Goal: Transaction & Acquisition: Obtain resource

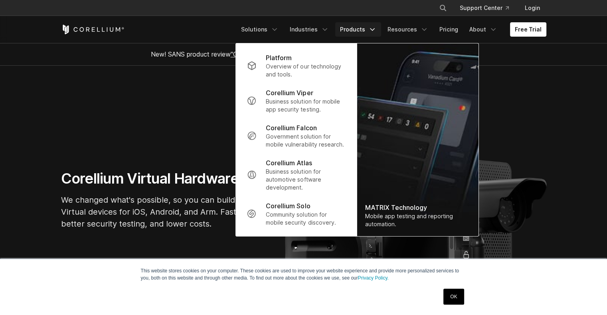
click at [305, 104] on p "Business solution for mobile app security testing." at bounding box center [305, 106] width 79 height 16
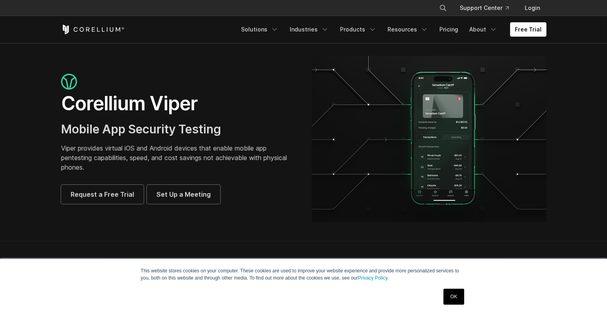
drag, startPoint x: 454, startPoint y: 287, endPoint x: 455, endPoint y: 292, distance: 5.8
click at [455, 292] on div "OK" at bounding box center [453, 297] width 25 height 21
click at [455, 292] on link "OK" at bounding box center [453, 297] width 20 height 16
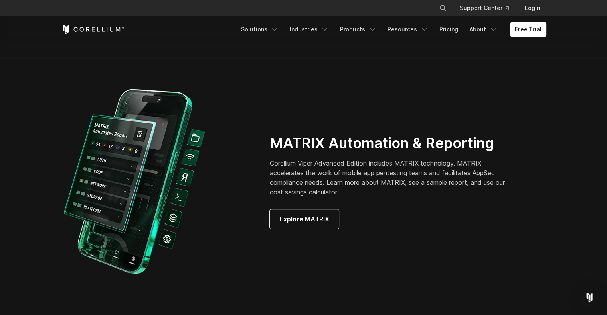
scroll to position [678, 0]
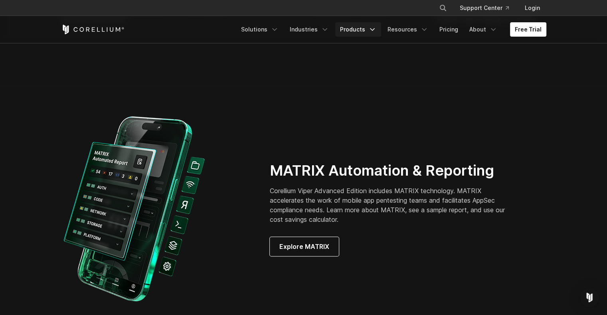
click at [375, 28] on icon "Navigation Menu" at bounding box center [372, 30] width 8 height 8
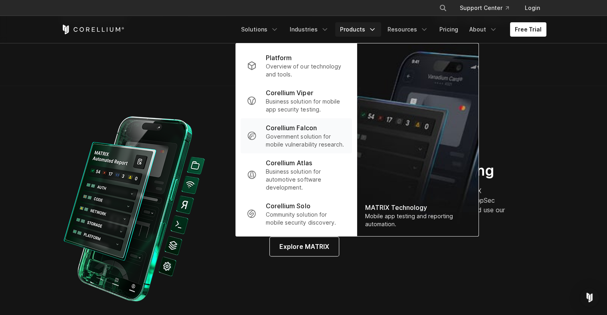
click at [313, 137] on p "Government solution for mobile vulnerability research." at bounding box center [305, 141] width 79 height 16
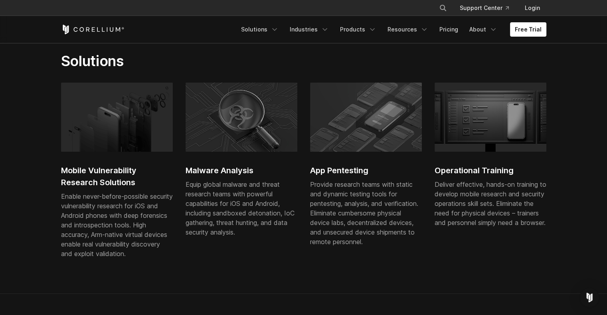
scroll to position [512, 0]
click at [350, 147] on img at bounding box center [366, 117] width 112 height 69
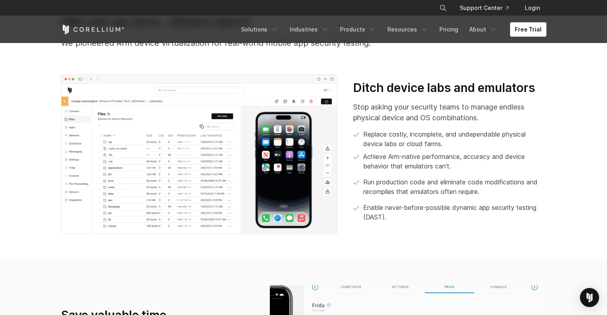
scroll to position [313, 0]
click at [184, 191] on img at bounding box center [199, 154] width 276 height 160
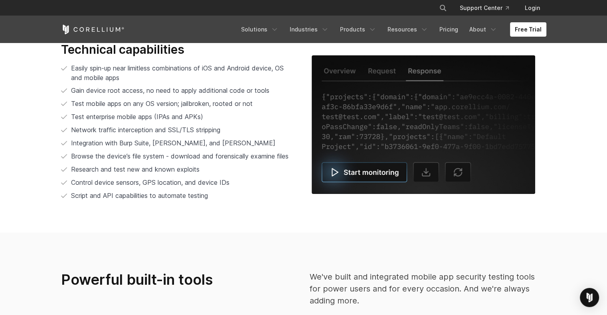
scroll to position [1597, 0]
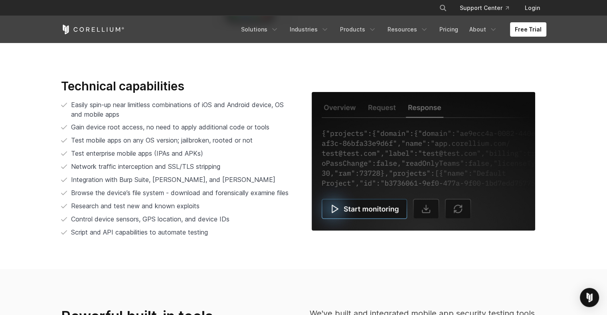
click at [338, 210] on img at bounding box center [422, 161] width 223 height 139
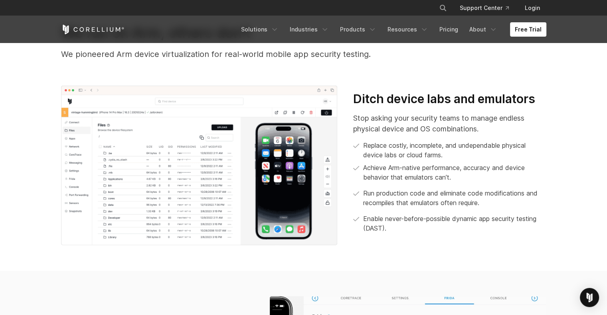
scroll to position [302, 0]
click at [260, 191] on img at bounding box center [199, 165] width 276 height 160
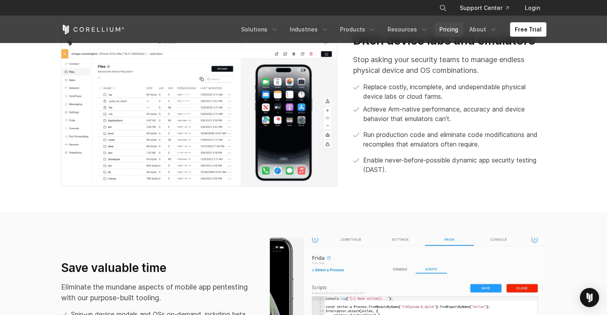
click at [451, 27] on link "Pricing" at bounding box center [448, 29] width 28 height 14
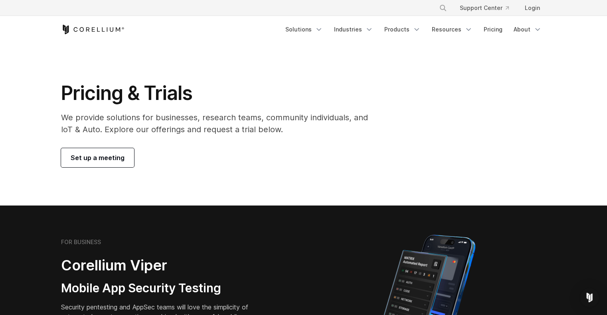
click at [207, 136] on div "Pricing & Trials We provide solutions for businesses, research teams, community…" at bounding box center [220, 124] width 334 height 86
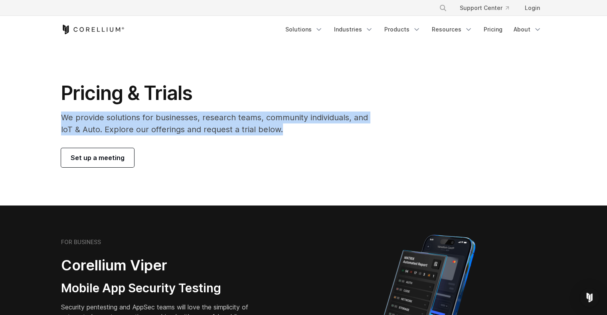
drag, startPoint x: 290, startPoint y: 130, endPoint x: 225, endPoint y: 97, distance: 73.1
click at [225, 97] on div "Pricing & Trials We provide solutions for businesses, research teams, community…" at bounding box center [220, 124] width 334 height 86
click at [225, 97] on h1 "Pricing & Trials" at bounding box center [220, 93] width 318 height 24
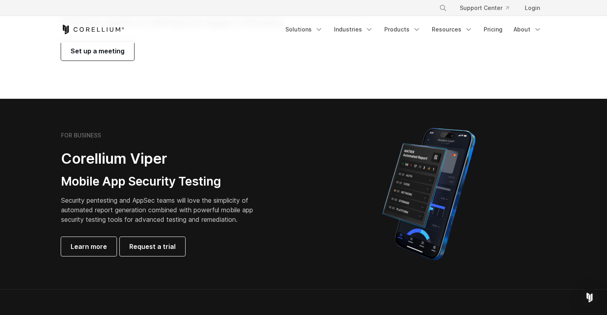
scroll to position [108, 0]
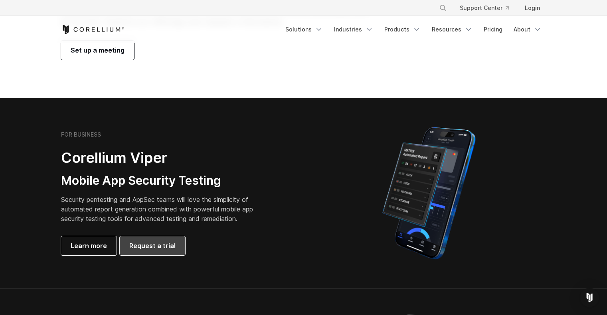
click at [143, 245] on span "Request a trial" at bounding box center [152, 246] width 46 height 10
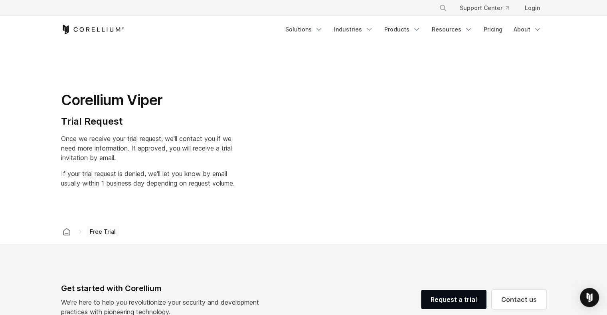
select select "**"
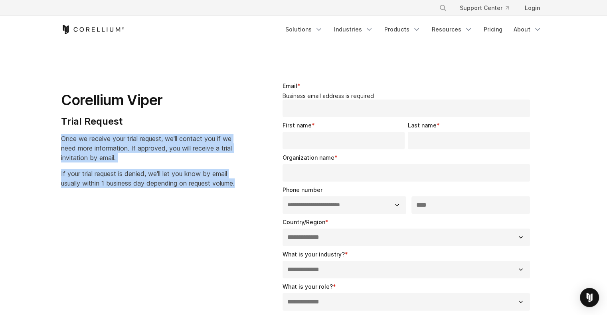
drag, startPoint x: 91, startPoint y: 195, endPoint x: 58, endPoint y: 138, distance: 65.4
click at [58, 138] on div "Corellium Viper Trial Request Once we receive your trial request, we'll contact…" at bounding box center [157, 132] width 209 height 126
click at [91, 169] on p "If your trial request is denied, we'll let you know by email usually within 1 b…" at bounding box center [147, 178] width 173 height 19
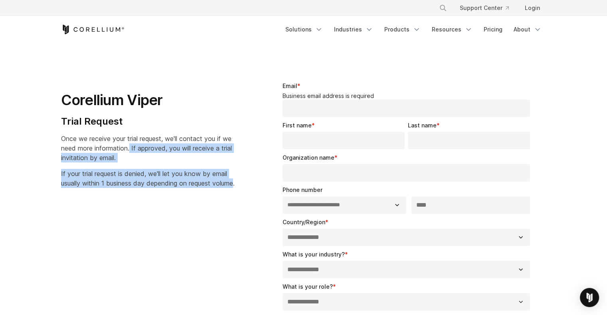
drag, startPoint x: 83, startPoint y: 194, endPoint x: 131, endPoint y: 147, distance: 67.4
click at [131, 147] on div "Corellium Viper Trial Request Once we receive your trial request, we'll contact…" at bounding box center [157, 131] width 193 height 113
click at [131, 147] on span "Once we receive your trial request, we'll contact you if we need more informati…" at bounding box center [146, 148] width 171 height 27
drag, startPoint x: 93, startPoint y: 195, endPoint x: 133, endPoint y: 146, distance: 63.7
click at [133, 146] on div "Corellium Viper Trial Request Once we receive your trial request, we'll contact…" at bounding box center [157, 131] width 193 height 113
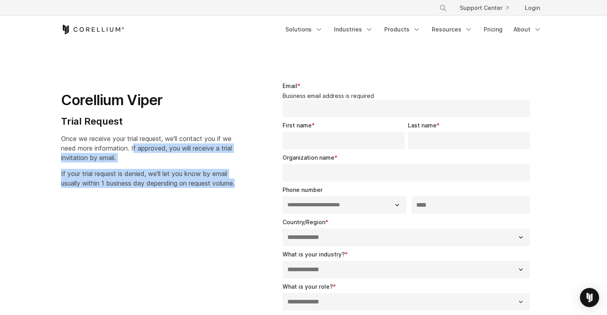
click at [133, 146] on span "Once we receive your trial request, we'll contact you if we need more informati…" at bounding box center [146, 148] width 171 height 27
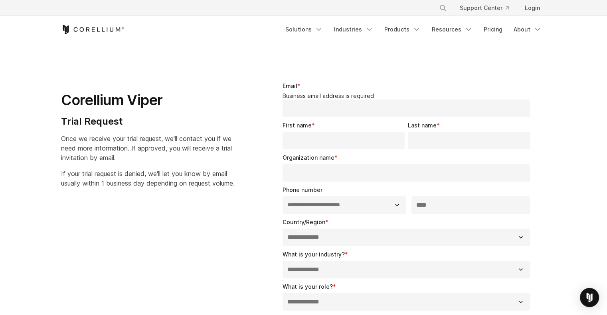
click at [132, 166] on div "Corellium Viper Trial Request Once we receive your trial request, we'll contact…" at bounding box center [157, 131] width 193 height 113
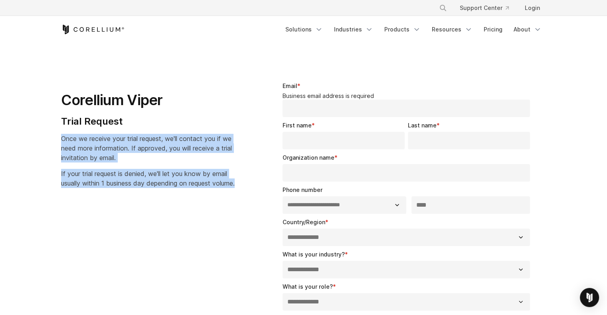
drag, startPoint x: 88, startPoint y: 194, endPoint x: 60, endPoint y: 140, distance: 61.2
click at [60, 140] on div "Corellium Viper Trial Request Once we receive your trial request, we'll contact…" at bounding box center [157, 132] width 209 height 126
drag, startPoint x: 83, startPoint y: 195, endPoint x: 63, endPoint y: 140, distance: 58.2
click at [63, 140] on div "Corellium Viper Trial Request Once we receive your trial request, we'll contact…" at bounding box center [157, 131] width 193 height 113
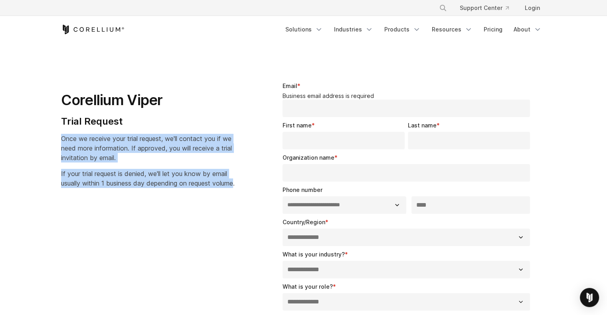
click at [112, 151] on span "Once we receive your trial request, we'll contact you if we need more informati…" at bounding box center [146, 148] width 171 height 27
drag, startPoint x: 85, startPoint y: 196, endPoint x: 57, endPoint y: 141, distance: 61.4
click at [57, 141] on div "Corellium Viper Trial Request Once we receive your trial request, we'll contact…" at bounding box center [157, 132] width 209 height 126
click at [85, 170] on span "If your trial request is denied, we'll let you know by email usually within 1 b…" at bounding box center [147, 179] width 173 height 18
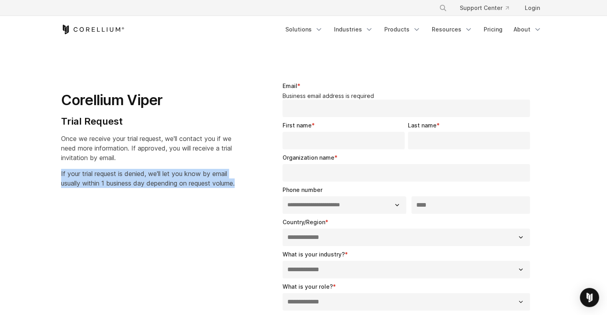
drag, startPoint x: 87, startPoint y: 197, endPoint x: 59, endPoint y: 163, distance: 43.7
click at [59, 163] on div "Corellium Viper Trial Request Once we receive your trial request, we'll contact…" at bounding box center [157, 132] width 209 height 126
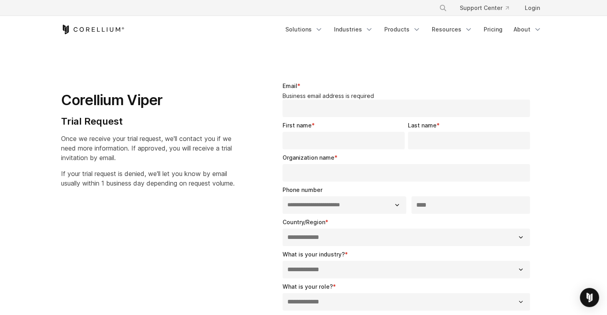
click at [131, 138] on span "Once we receive your trial request, we'll contact you if we need more informati…" at bounding box center [146, 148] width 171 height 27
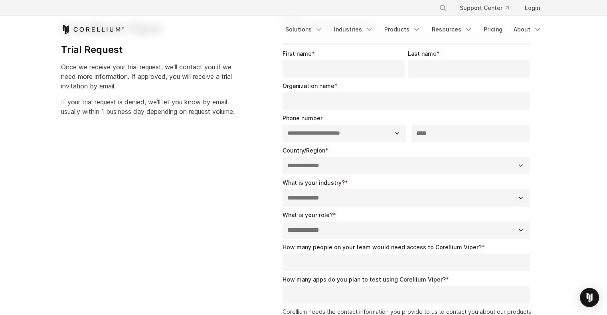
scroll to position [70, 0]
